Goal: Book appointment/travel/reservation

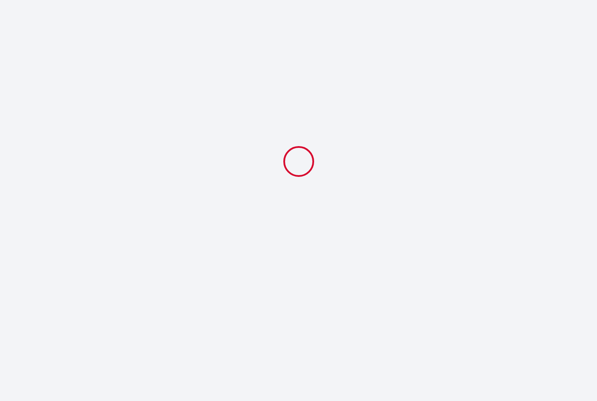
select select
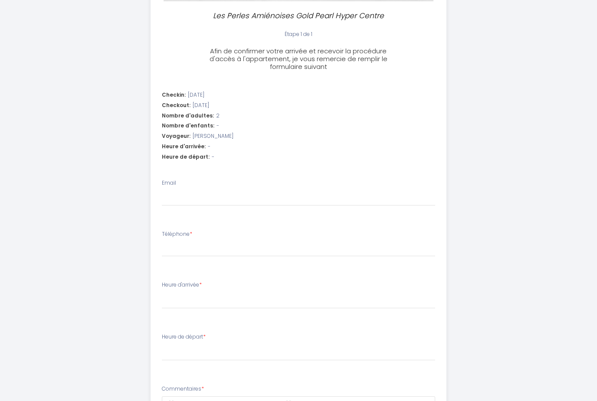
scroll to position [205, 0]
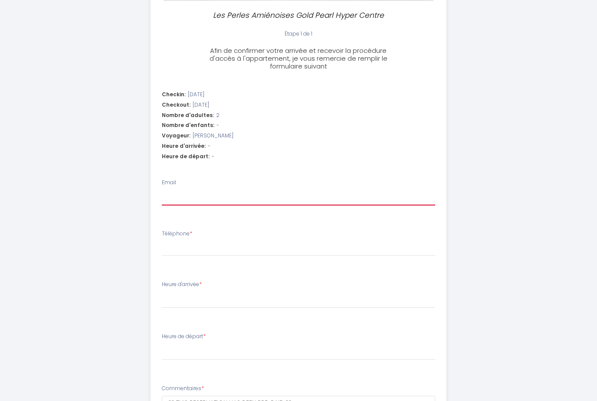
click at [171, 193] on input "Email" at bounding box center [299, 198] width 274 height 16
type input "p"
select select
type input "pa"
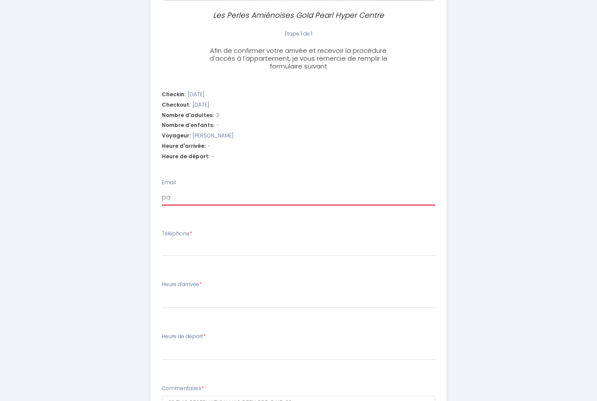
select select
type input "pau"
select select
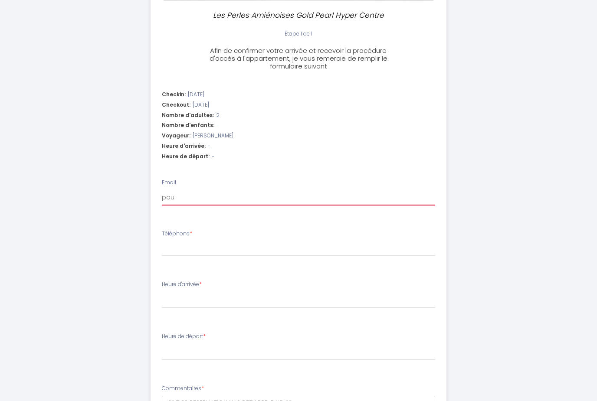
type input "[PERSON_NAME]"
select select
type input "[PERSON_NAME]@"
select select
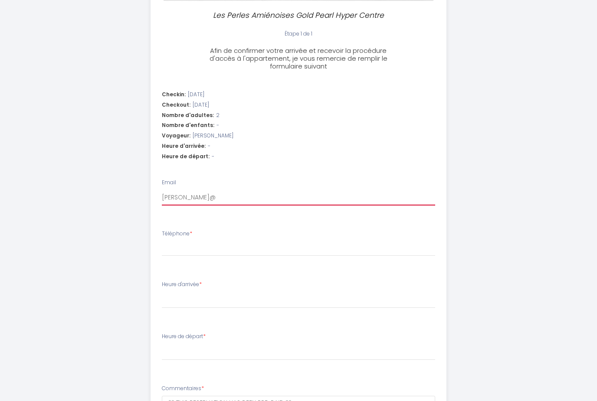
select select
type input "[PERSON_NAME]"
select select
type input "[PERSON_NAME]"
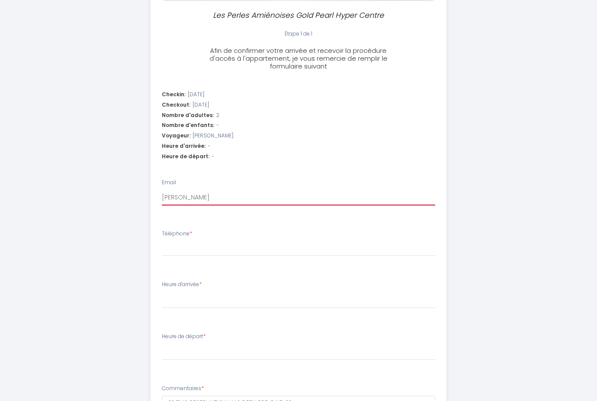
select select
type input "[PERSON_NAME]@[PERSON_NAME]"
select select
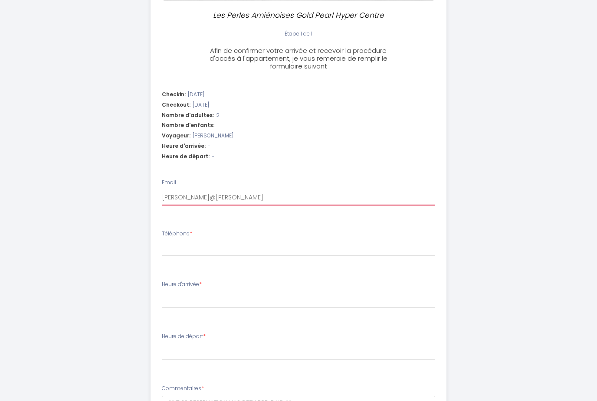
type input "[PERSON_NAME]@[PERSON_NAME]"
select select
type input "[PERSON_NAME]@[PERSON_NAME]"
select select
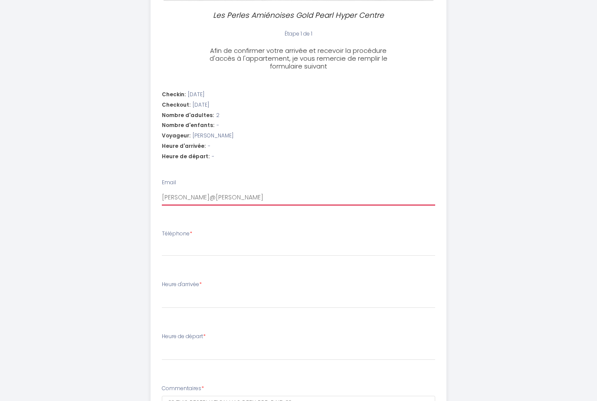
select select
type input "[PERSON_NAME]@kennet"
select select
type input "[PERSON_NAME]@[PERSON_NAME]"
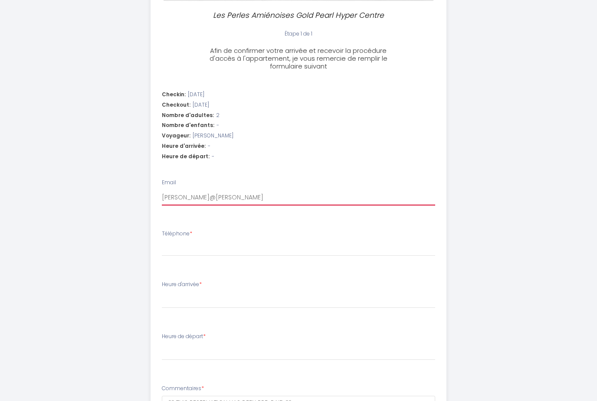
select select
type input "[PERSON_NAME]"
select select
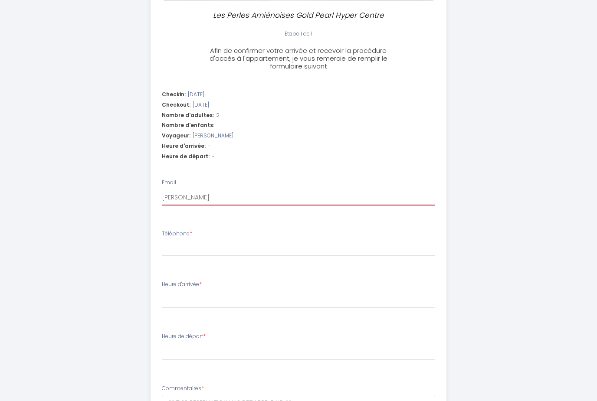
type input "[PERSON_NAME]"
select select
type input "[PERSON_NAME]"
select select
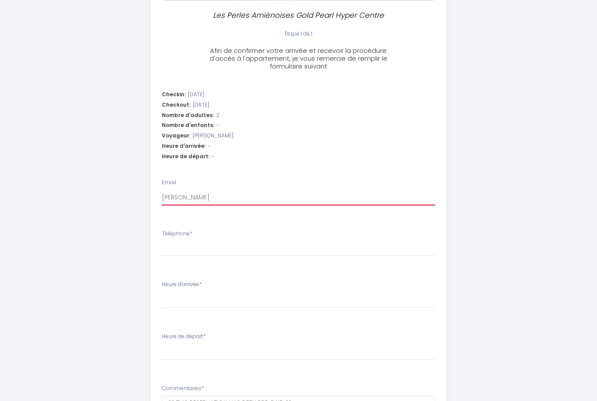
select select
type input "[PERSON_NAME]"
select select
type input "[PERSON_NAME]"
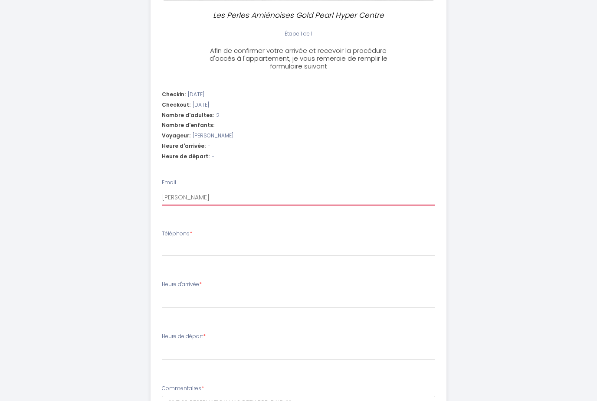
select select
type input "[PERSON_NAME]"
select select
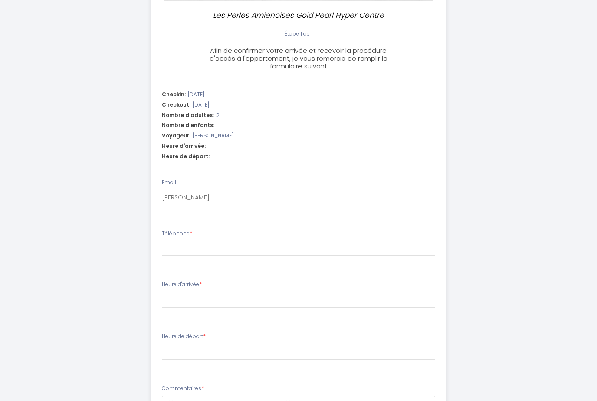
type input "[PERSON_NAME]"
select select
type input "[PERSON_NAME]"
select select
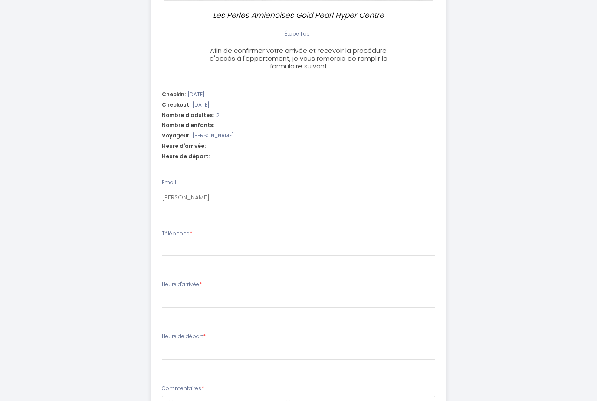
select select
type input "[PERSON_NAME]."
select select
type input "[PERSON_NAME]"
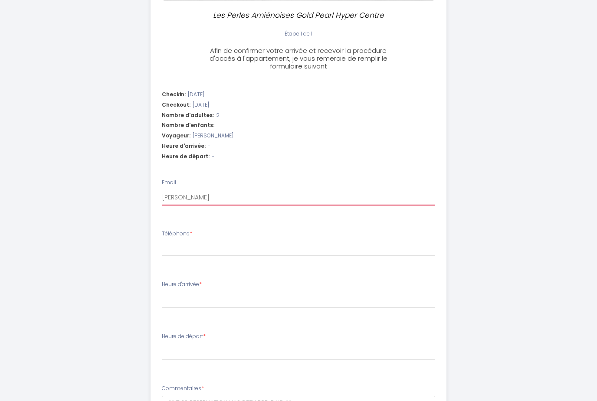
select select
type input "[PERSON_NAME][EMAIL_ADDRESS][DOMAIN_NAME]"
select select
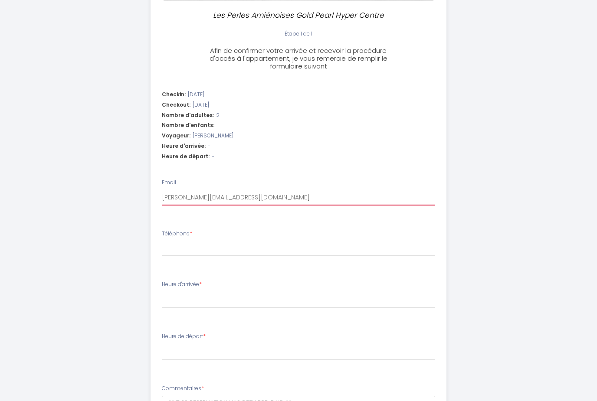
type input "[PERSON_NAME][EMAIL_ADDRESS][DOMAIN_NAME]"
select select
type input "[PERSON_NAME][EMAIL_ADDRESS][DOMAIN_NAME]."
select select
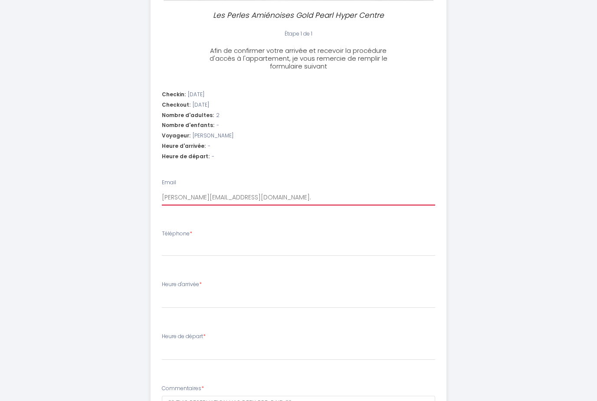
select select
type input "[PERSON_NAME]@kennettbuilders.com.[PERSON_NAME]"
select select
type input "[PERSON_NAME][EMAIL_ADDRESS][DOMAIN_NAME]"
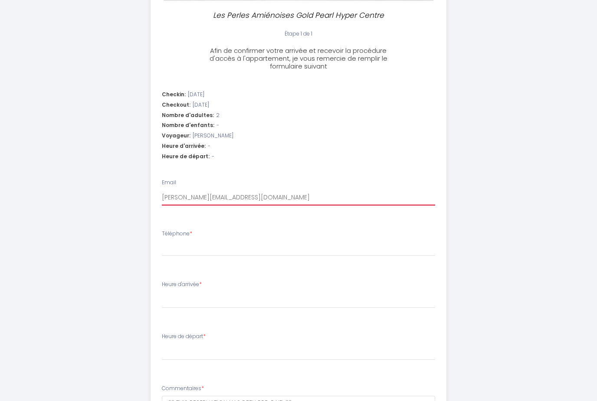
select select
type input "[PERSON_NAME][EMAIL_ADDRESS][DOMAIN_NAME]"
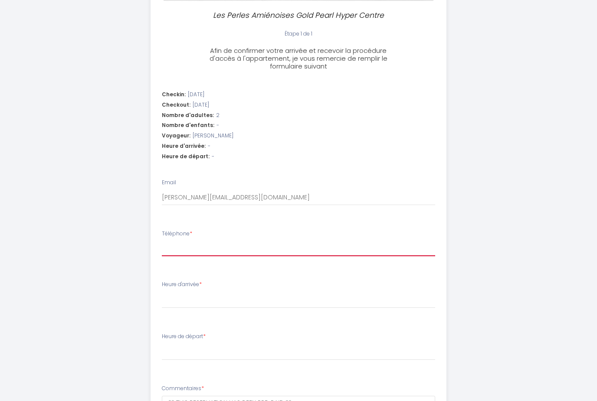
click at [173, 247] on input "Téléphone *" at bounding box center [299, 249] width 274 height 16
type input "+"
select select
type input "+6"
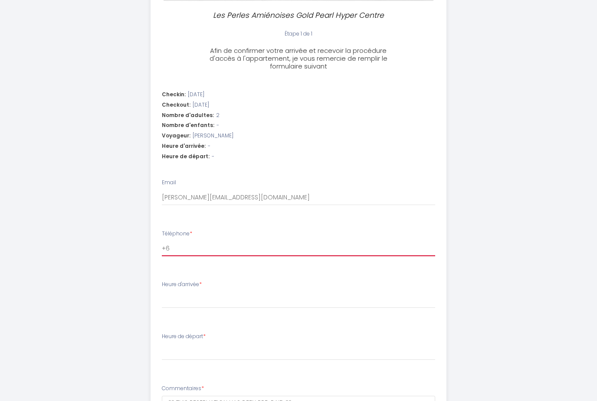
select select
type input "+61"
select select
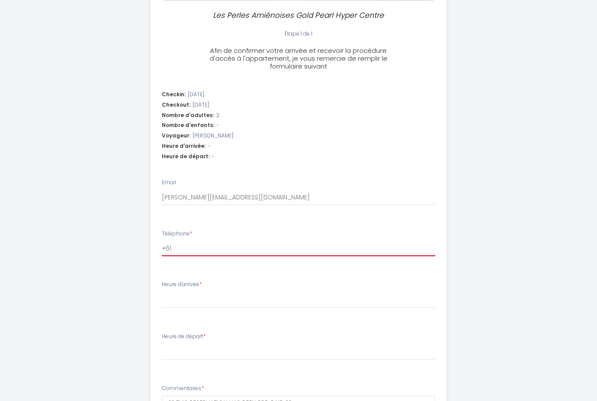
type input "+614"
select select
type input "+6141"
select select
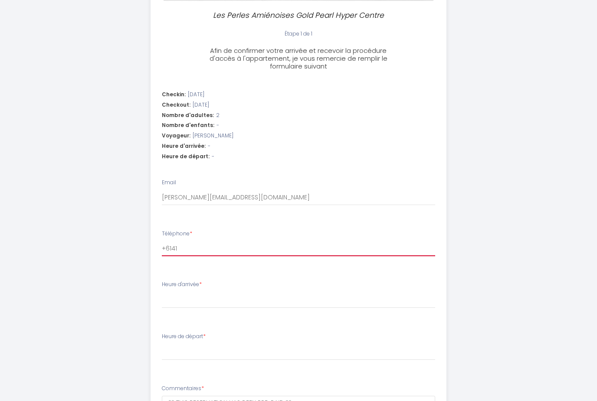
select select
type input "+61414"
select select
type input "+614145"
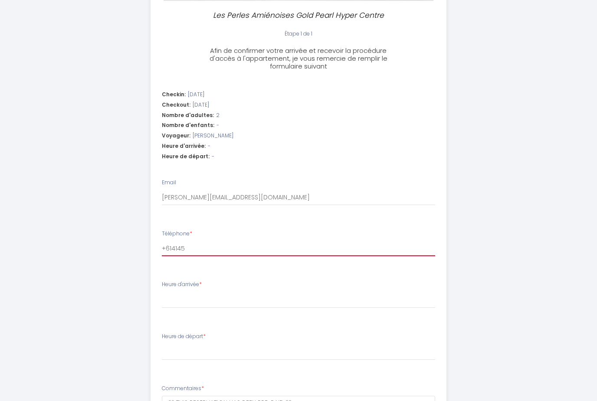
select select
type input "+6141451"
select select
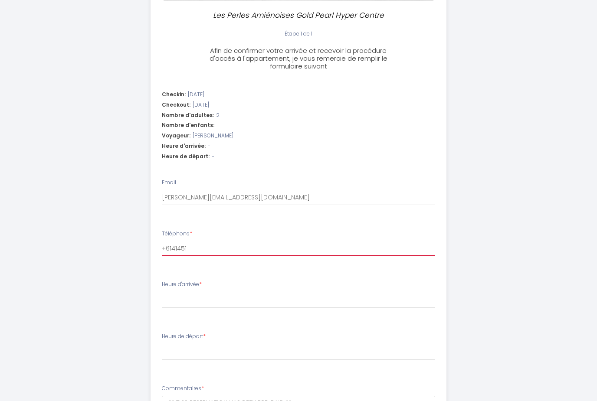
type input "+61414514"
select select
type input "[PHONE_NUMBER]"
select select
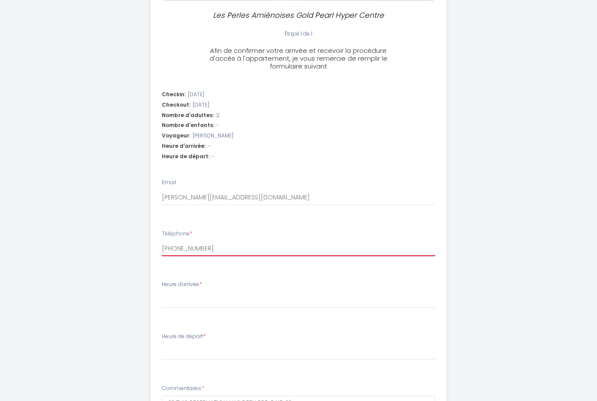
select select
type input "[PHONE_NUMBER]"
select select
type input "[PHONE_NUMBER]"
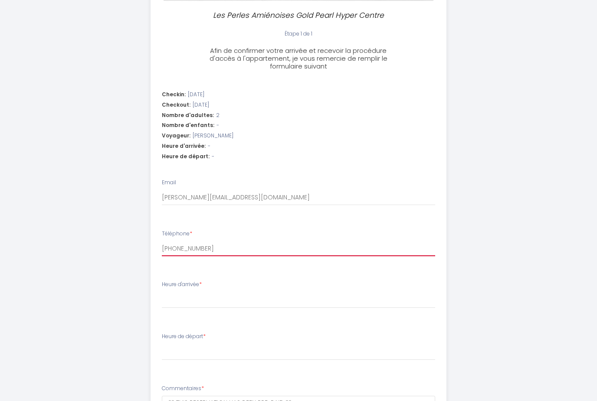
select select
type input "[PHONE_NUMBER]"
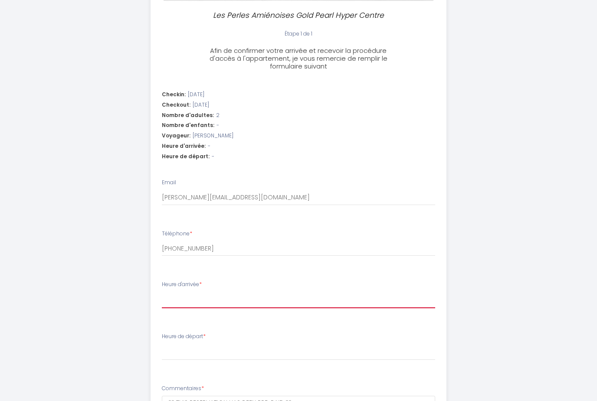
click at [169, 292] on select "15:00 15:30 16:00 16:30 17:00 17:30 18:00 18:30 19:00 19:30 20:00 20:30 21:00 2…" at bounding box center [299, 300] width 274 height 16
select select "16:00"
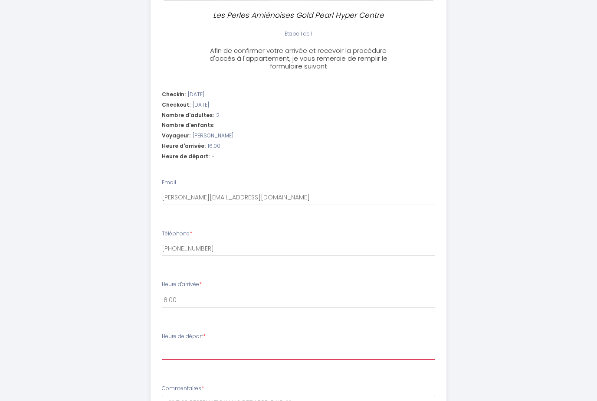
click at [174, 344] on select "00:00 00:30 01:00 01:30 02:00 02:30 03:00 03:30 04:00 04:30 05:00 05:30 06:00 0…" at bounding box center [299, 352] width 274 height 16
select select "10:00"
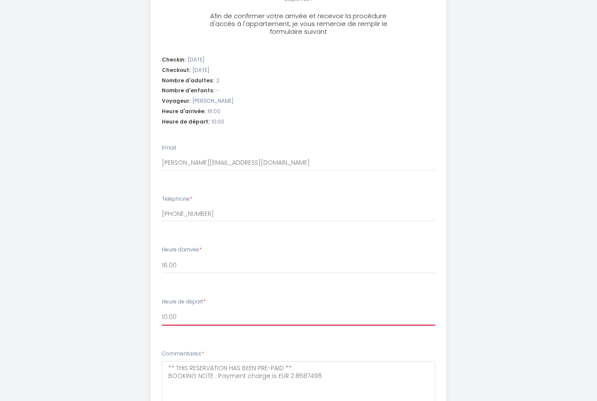
scroll to position [294, 0]
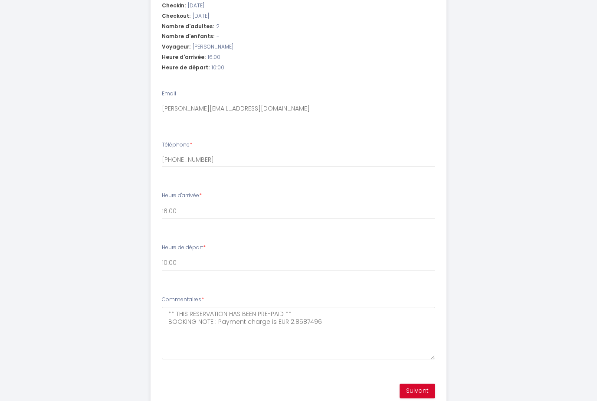
click at [423, 386] on button "Suivant" at bounding box center [418, 391] width 36 height 15
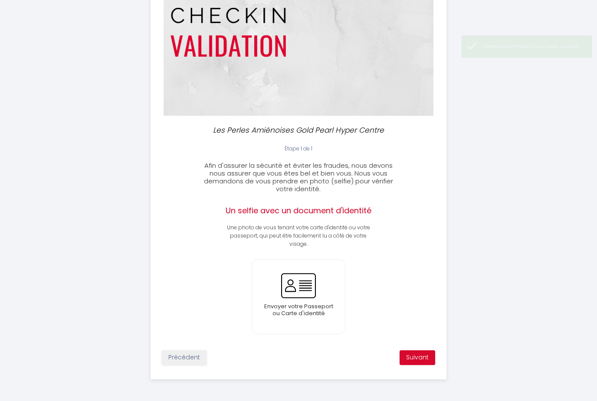
scroll to position [32, 0]
